Goal: Task Accomplishment & Management: Manage account settings

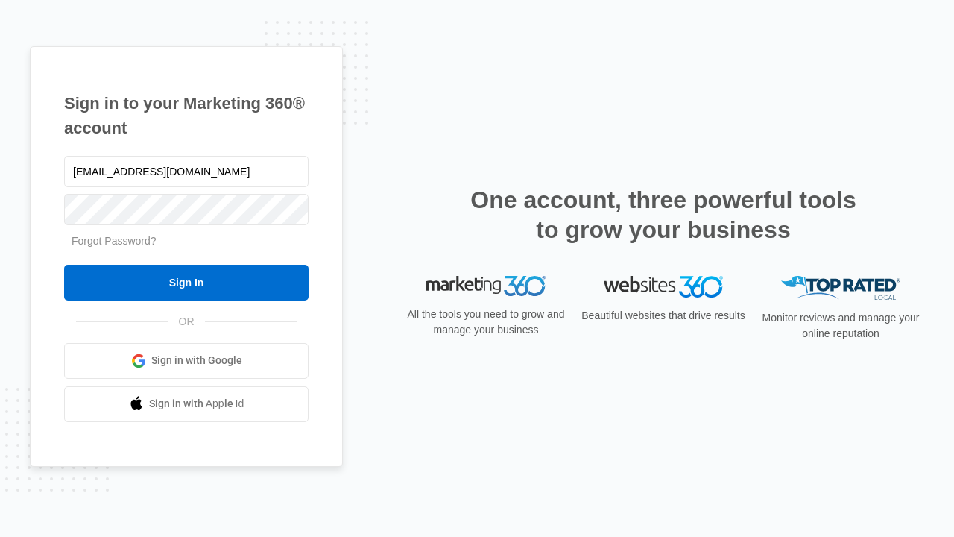
type input "[EMAIL_ADDRESS][DOMAIN_NAME]"
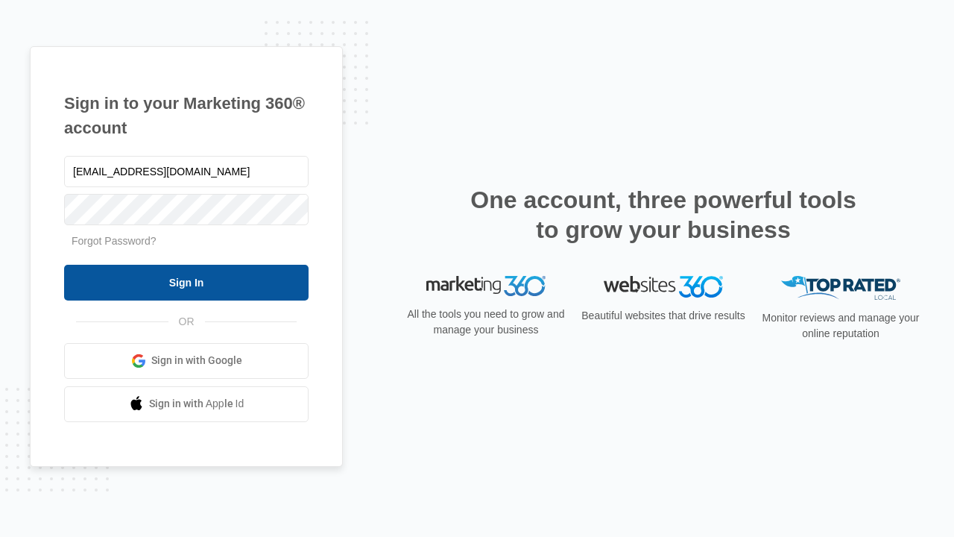
click at [186, 282] on input "Sign In" at bounding box center [186, 283] width 244 height 36
